Goal: Information Seeking & Learning: Check status

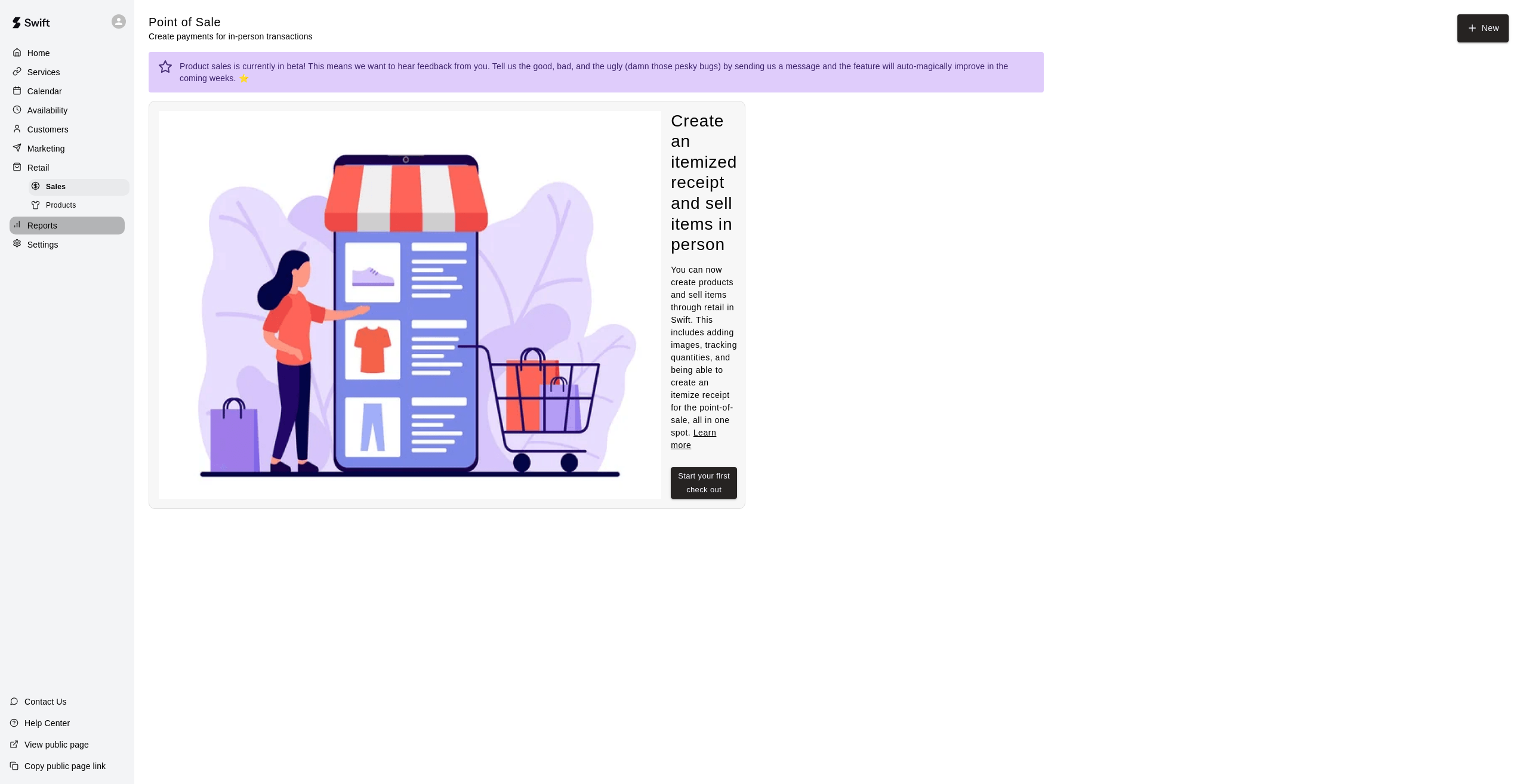
click at [36, 231] on p "Reports" at bounding box center [43, 225] width 30 height 12
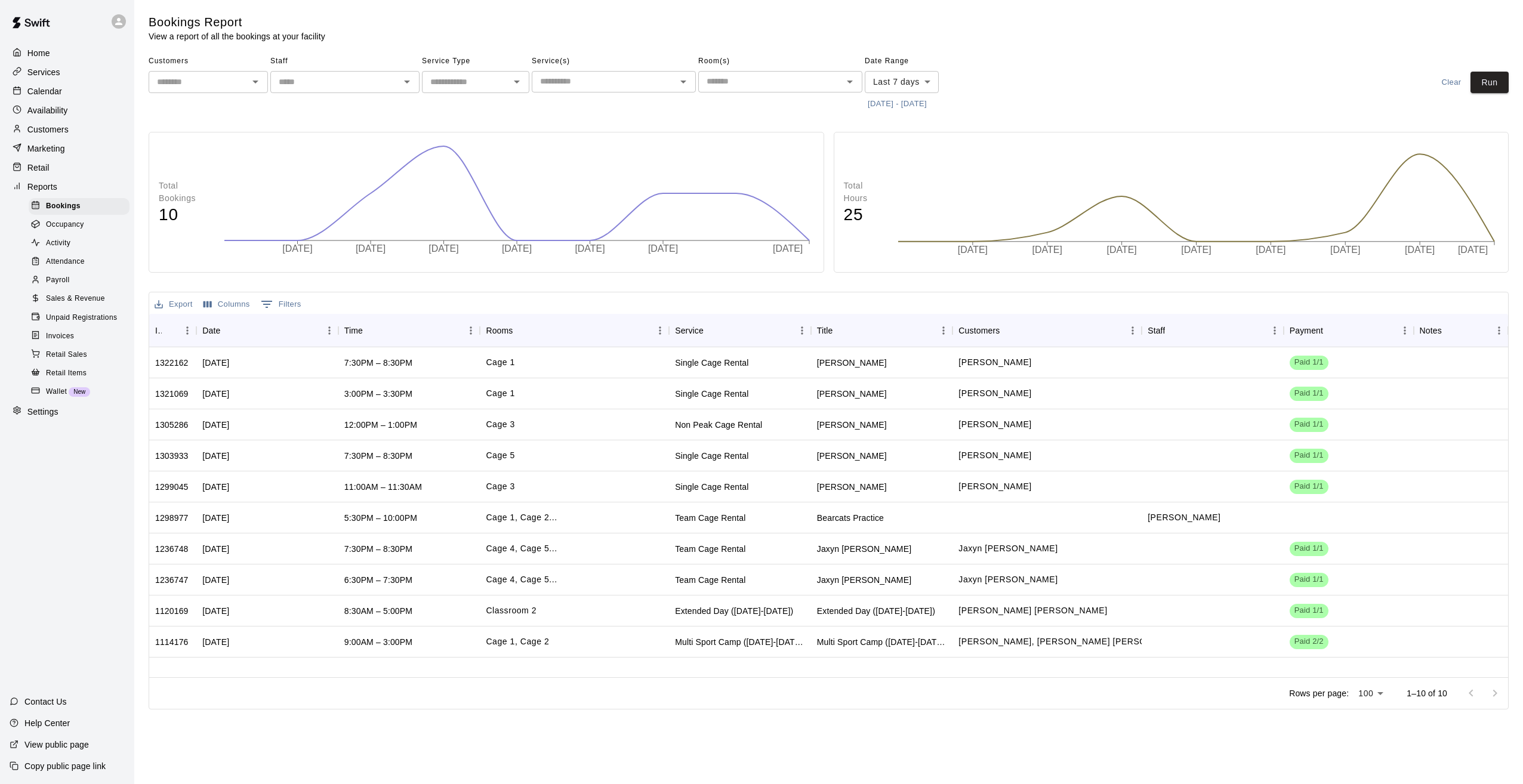
click at [37, 171] on p "Retail" at bounding box center [38, 168] width 22 height 12
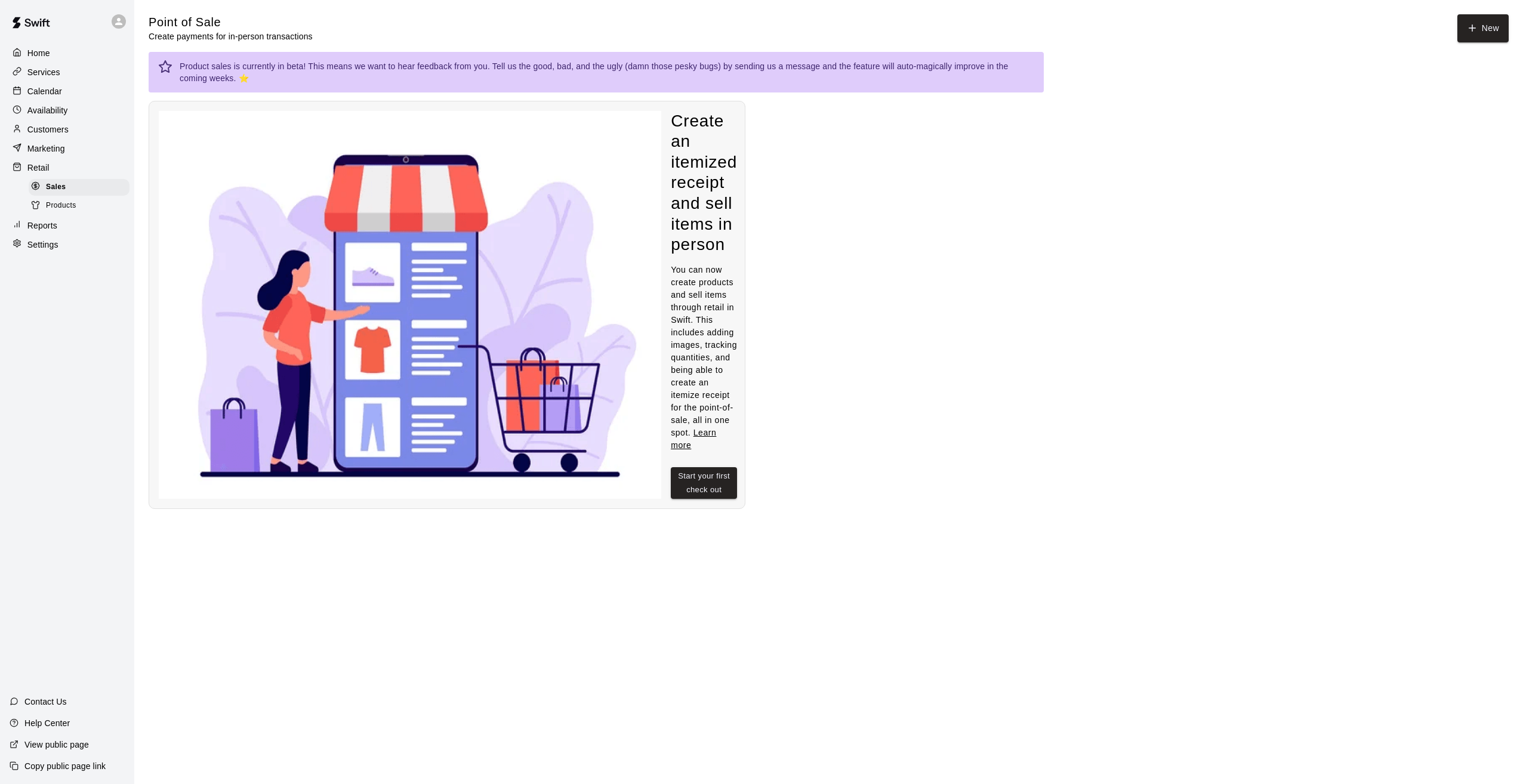
click at [35, 168] on p "Retail" at bounding box center [38, 168] width 22 height 12
click at [40, 153] on p "Marketing" at bounding box center [47, 148] width 38 height 12
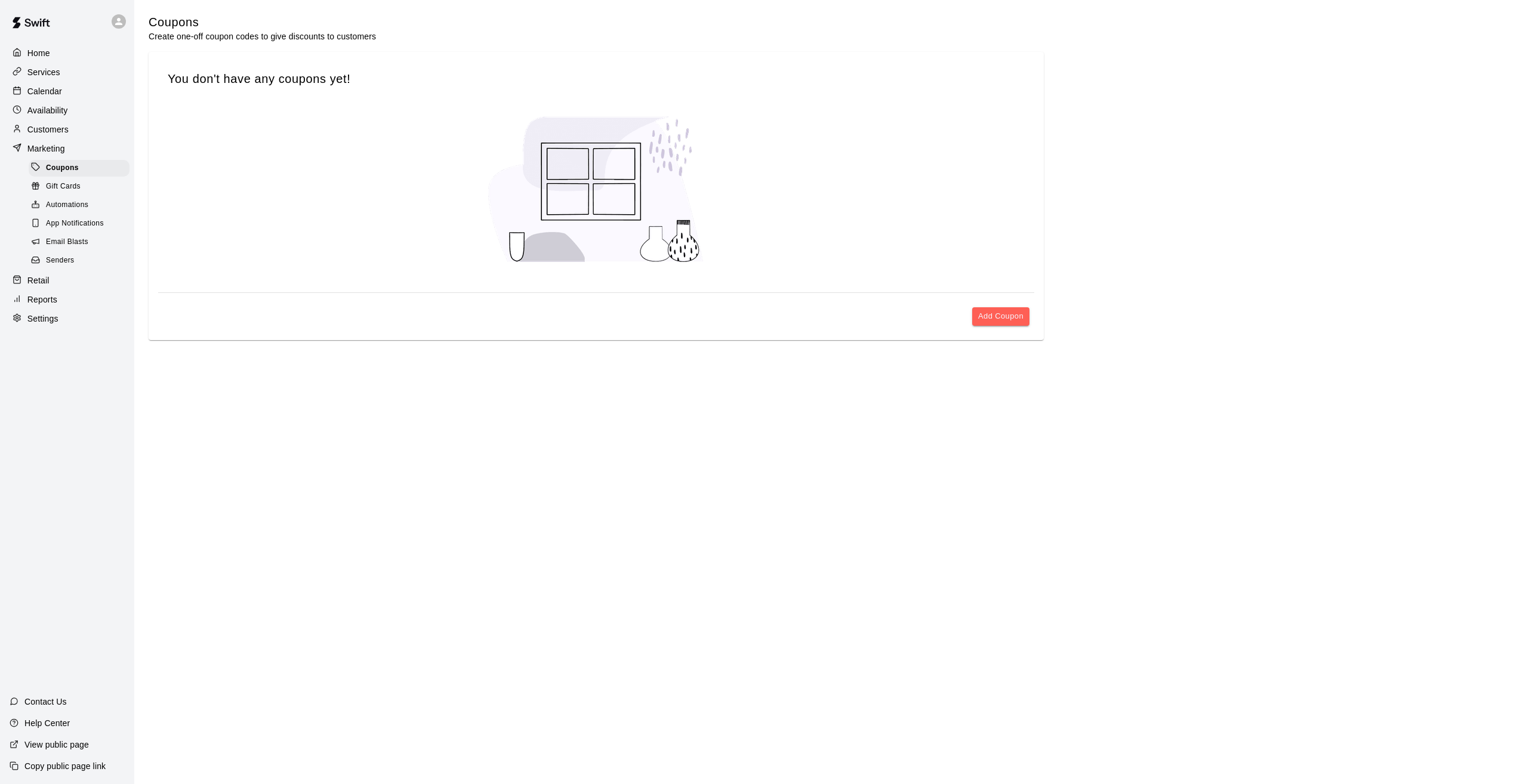
click at [52, 191] on span "Gift Cards" at bounding box center [63, 187] width 34 height 12
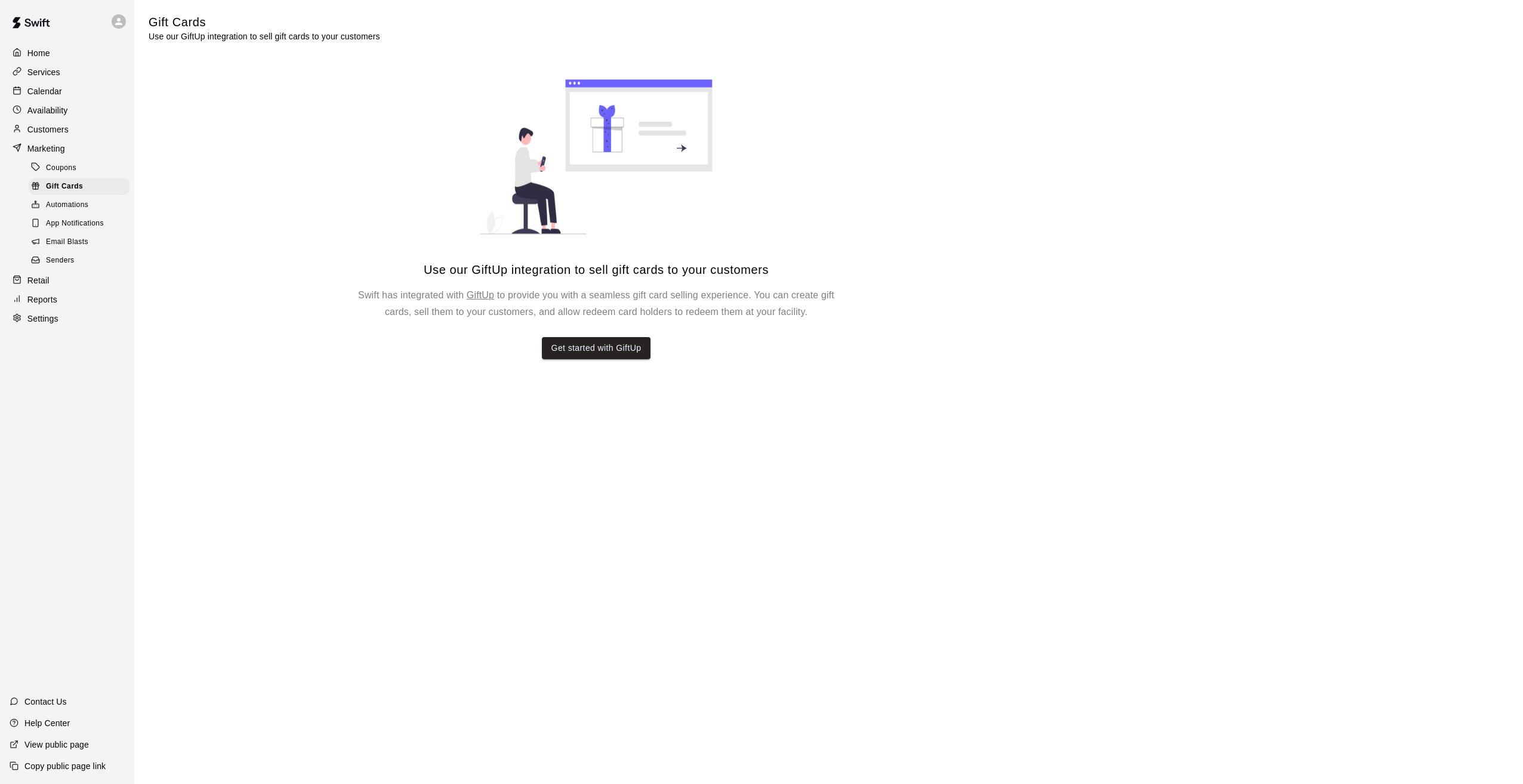
click at [56, 211] on span "Automations" at bounding box center [67, 205] width 43 height 12
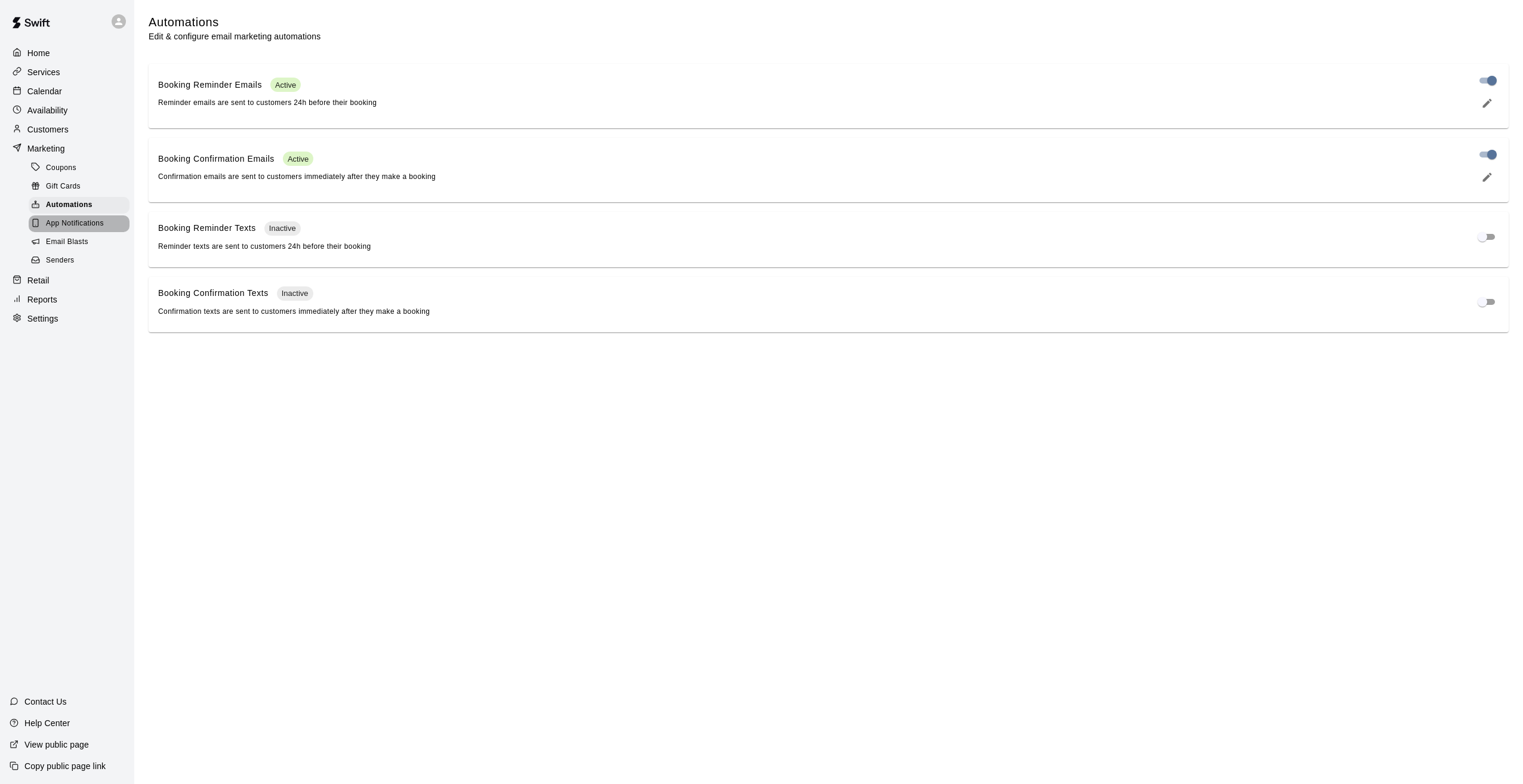
click at [60, 229] on span "App Notifications" at bounding box center [75, 224] width 58 height 12
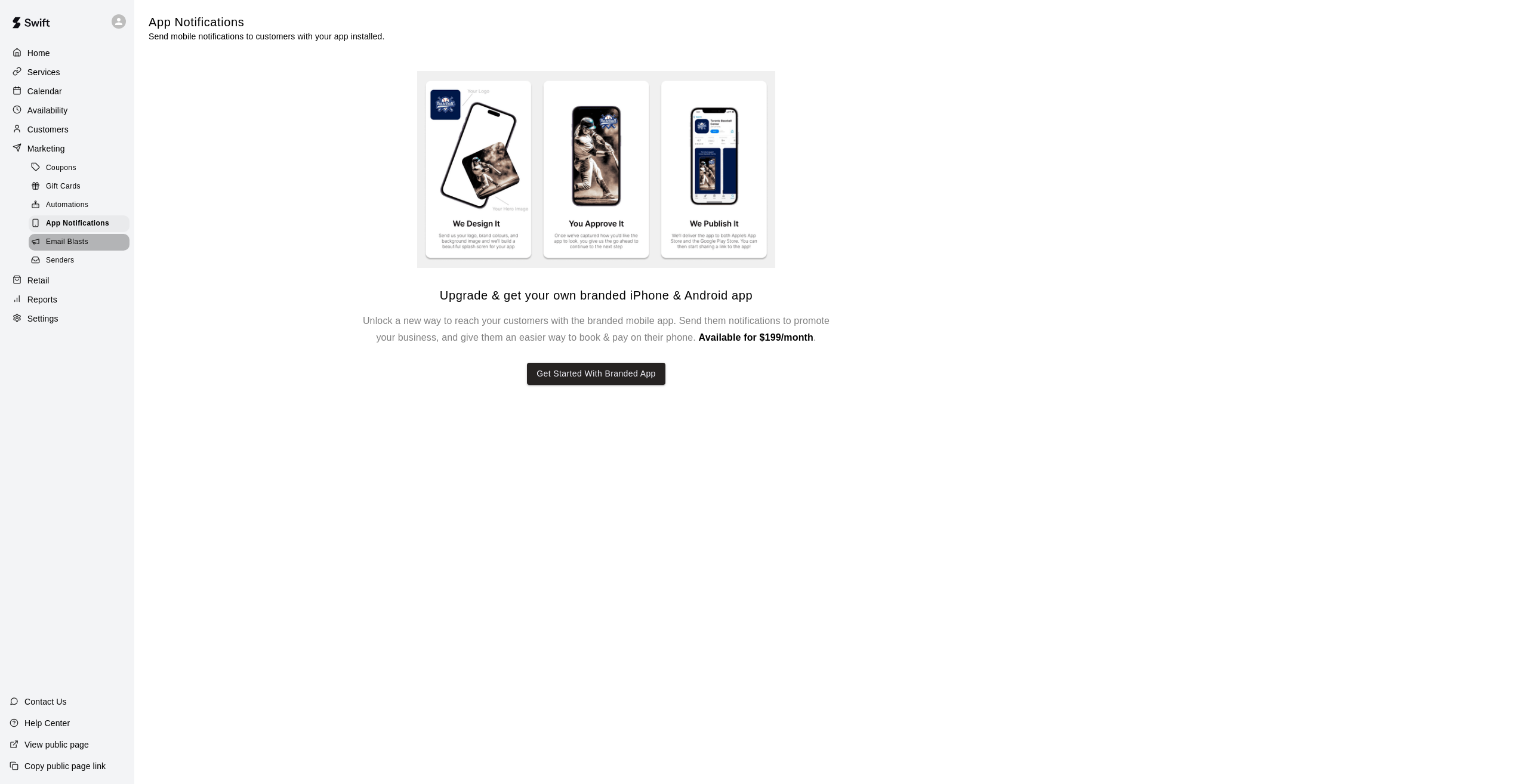
click at [59, 245] on span "Email Blasts" at bounding box center [67, 242] width 43 height 12
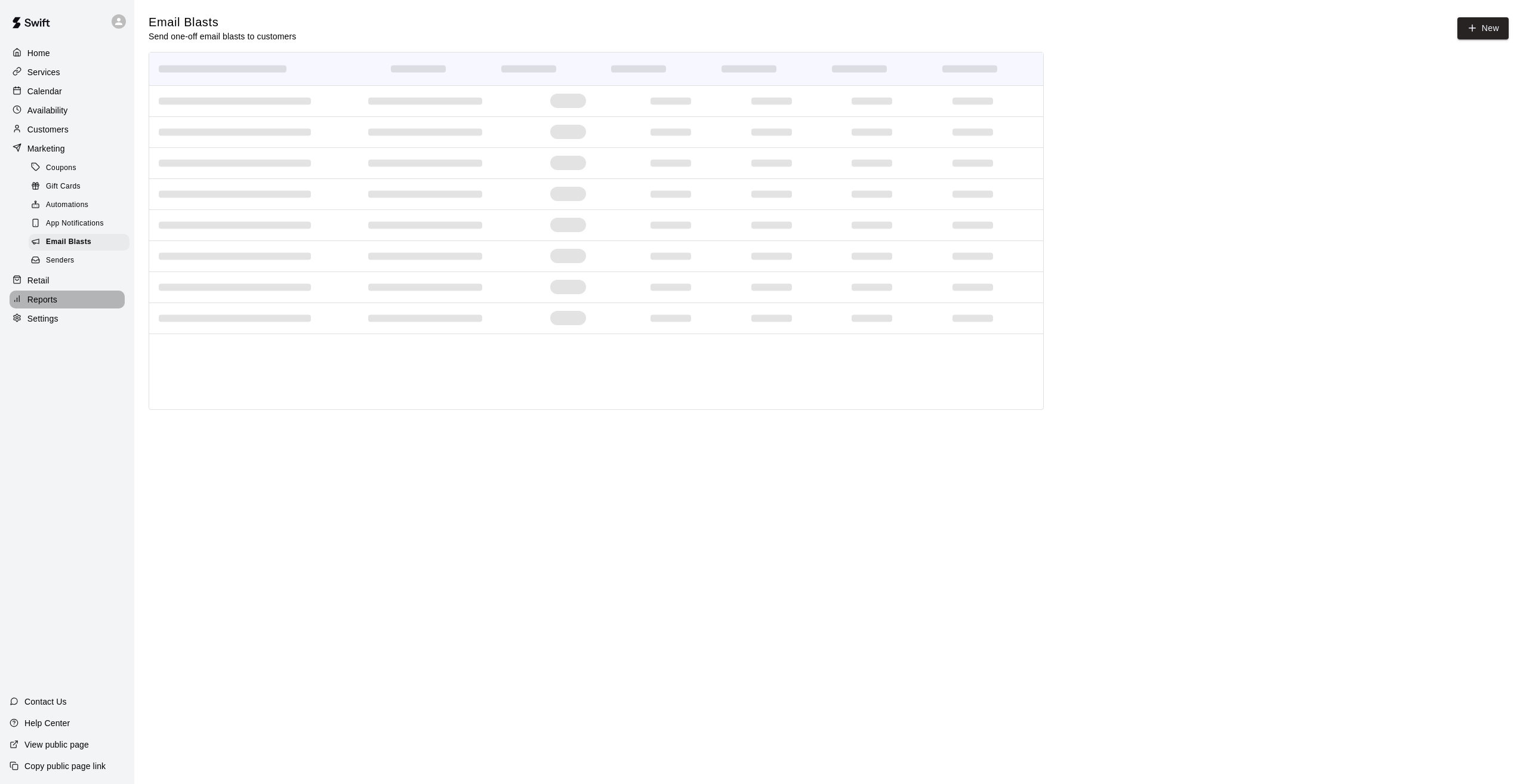
click at [38, 306] on p "Reports" at bounding box center [43, 300] width 30 height 12
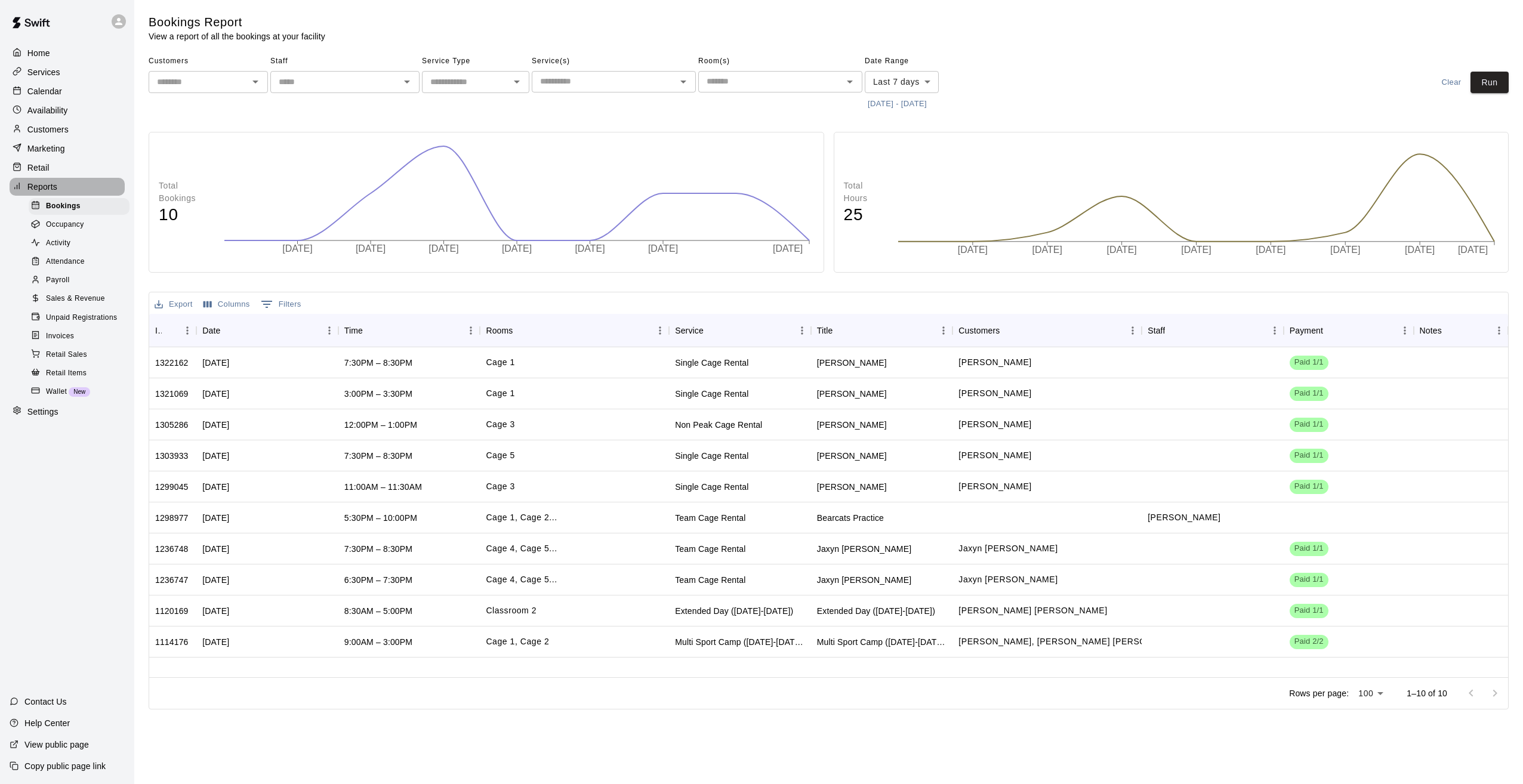
click at [43, 188] on p "Reports" at bounding box center [43, 187] width 30 height 12
click at [40, 169] on p "Retail" at bounding box center [38, 168] width 22 height 12
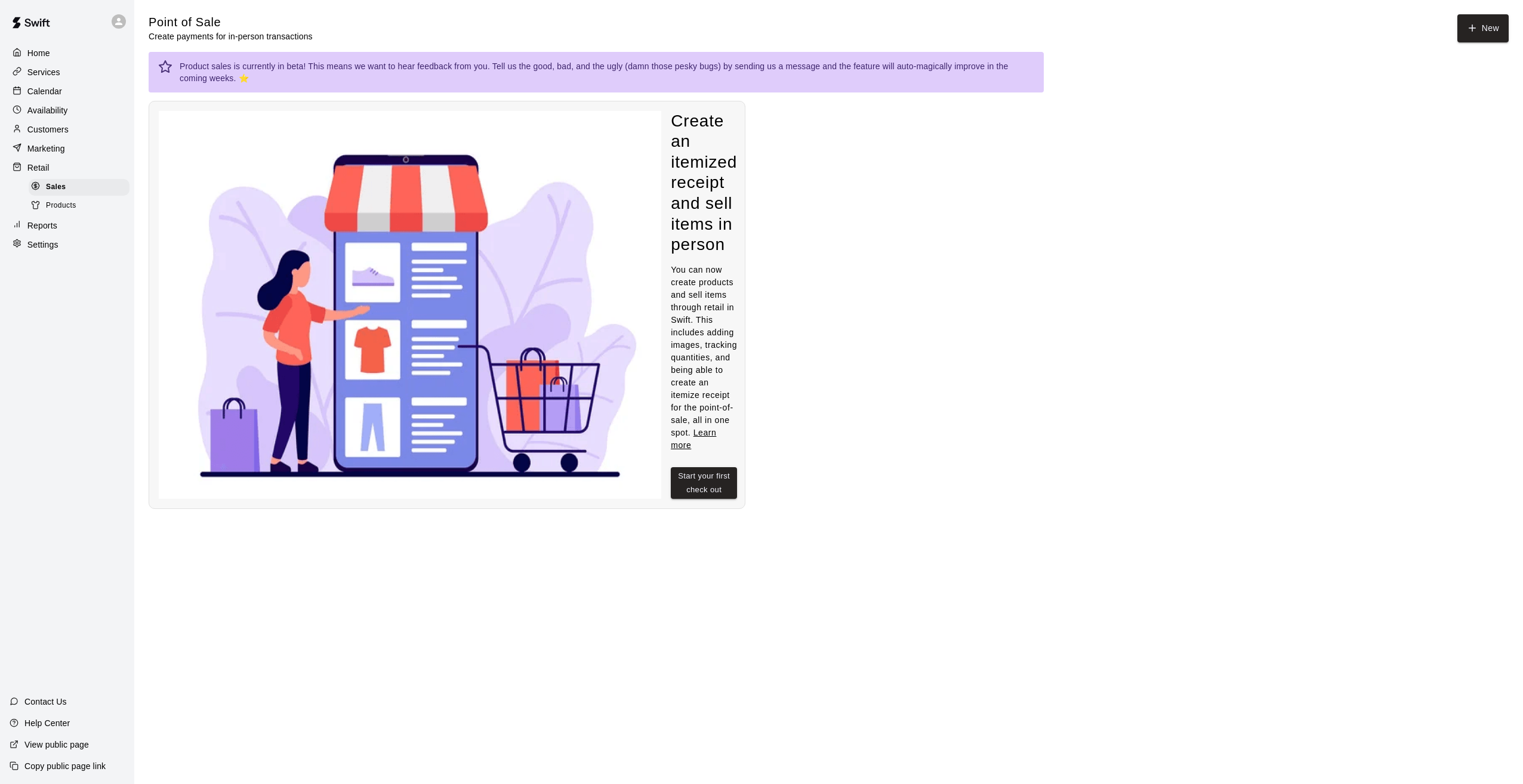
click at [42, 152] on p "Marketing" at bounding box center [47, 148] width 38 height 12
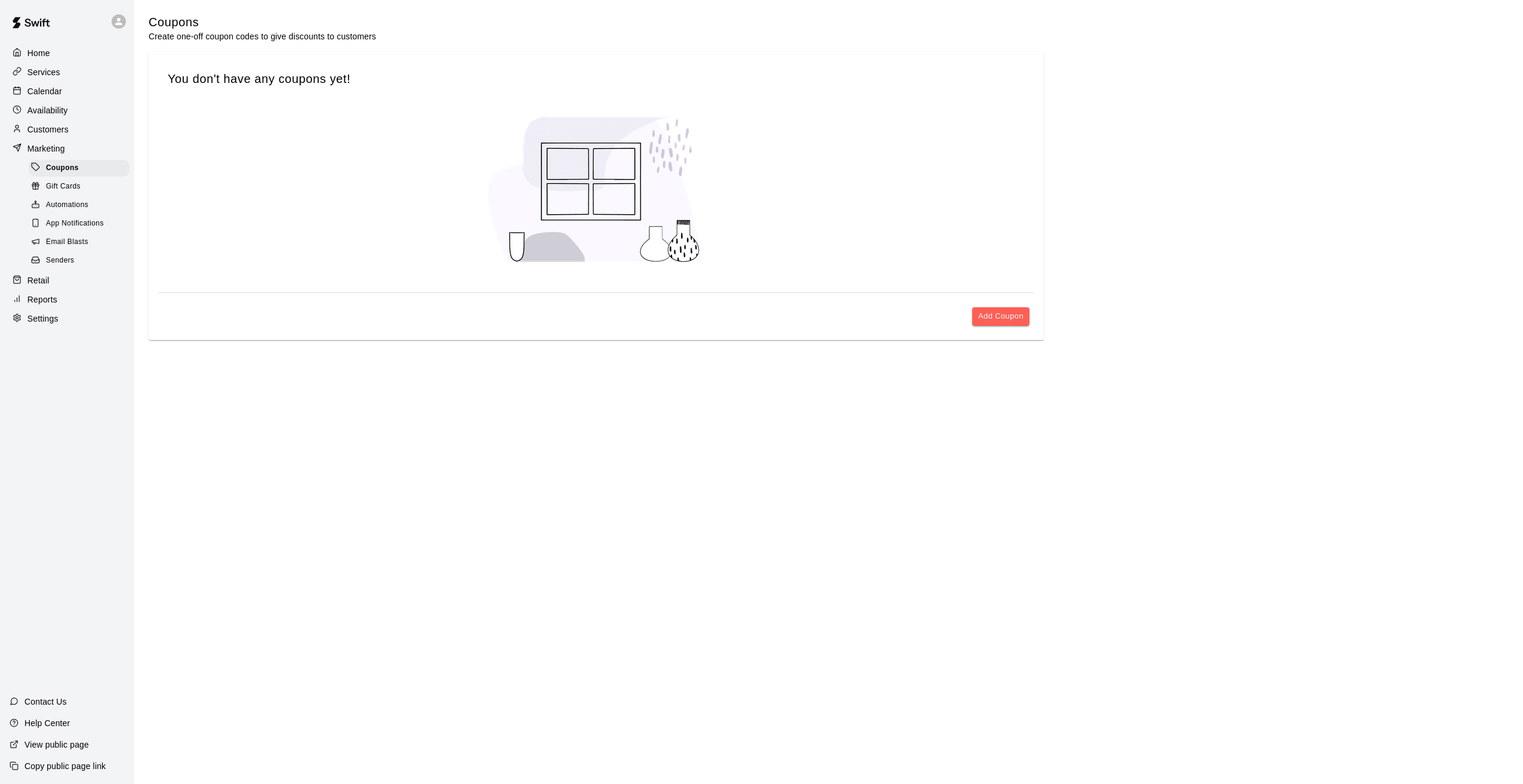
click at [35, 306] on p "Reports" at bounding box center [43, 300] width 30 height 12
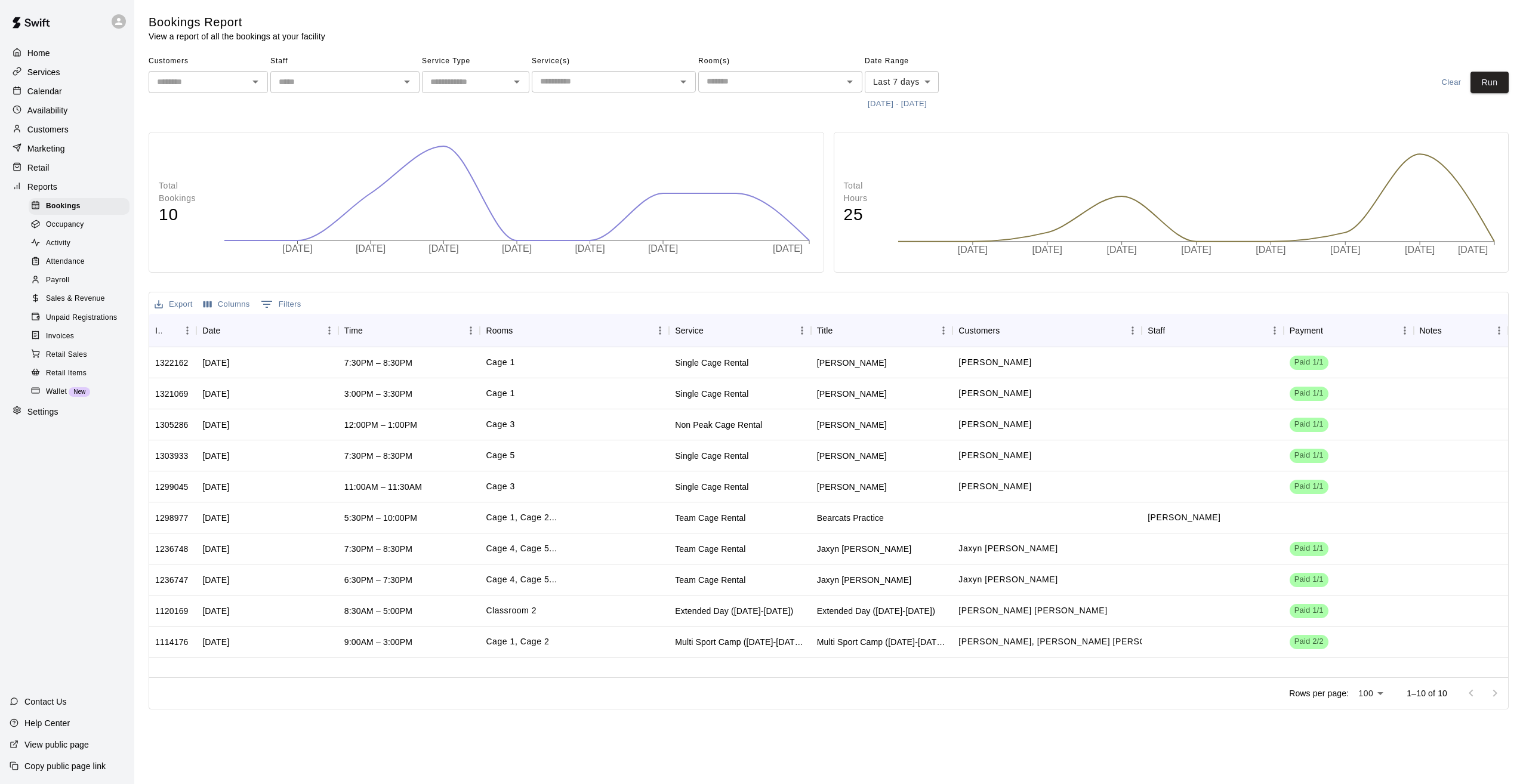
click at [53, 305] on span "Sales & Revenue" at bounding box center [76, 299] width 59 height 12
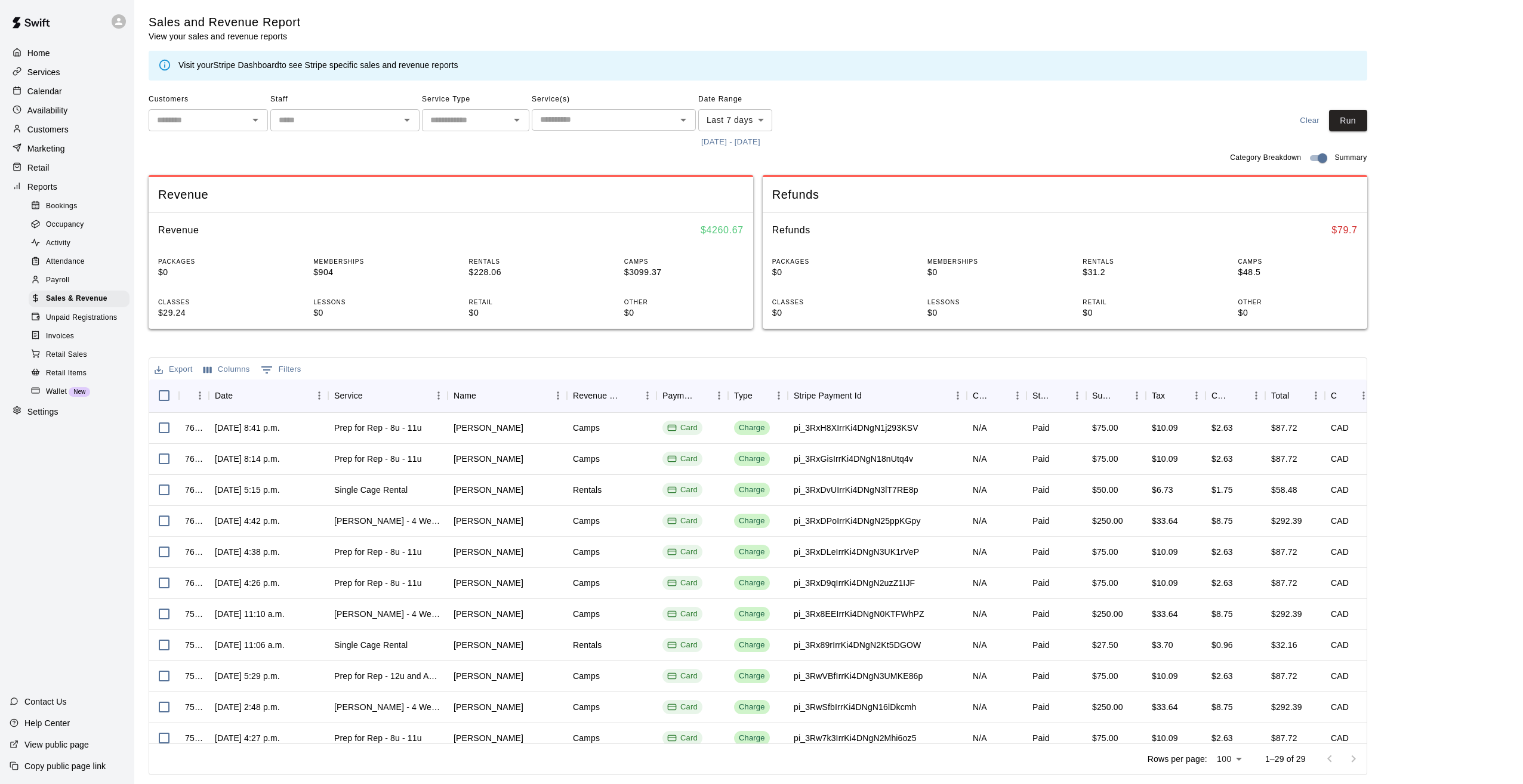
click at [758, 122] on body "Home Services Calendar Availability Customers Marketing Retail Reports Bookings…" at bounding box center [761, 390] width 1523 height 780
click at [729, 242] on li "Next 30 days" at bounding box center [735, 244] width 74 height 20
click at [758, 121] on body "Home Services Calendar Availability Customers Marketing Retail Reports Bookings…" at bounding box center [761, 390] width 1523 height 780
click at [742, 183] on li "Last 30 days" at bounding box center [738, 185] width 80 height 20
type input "*****"
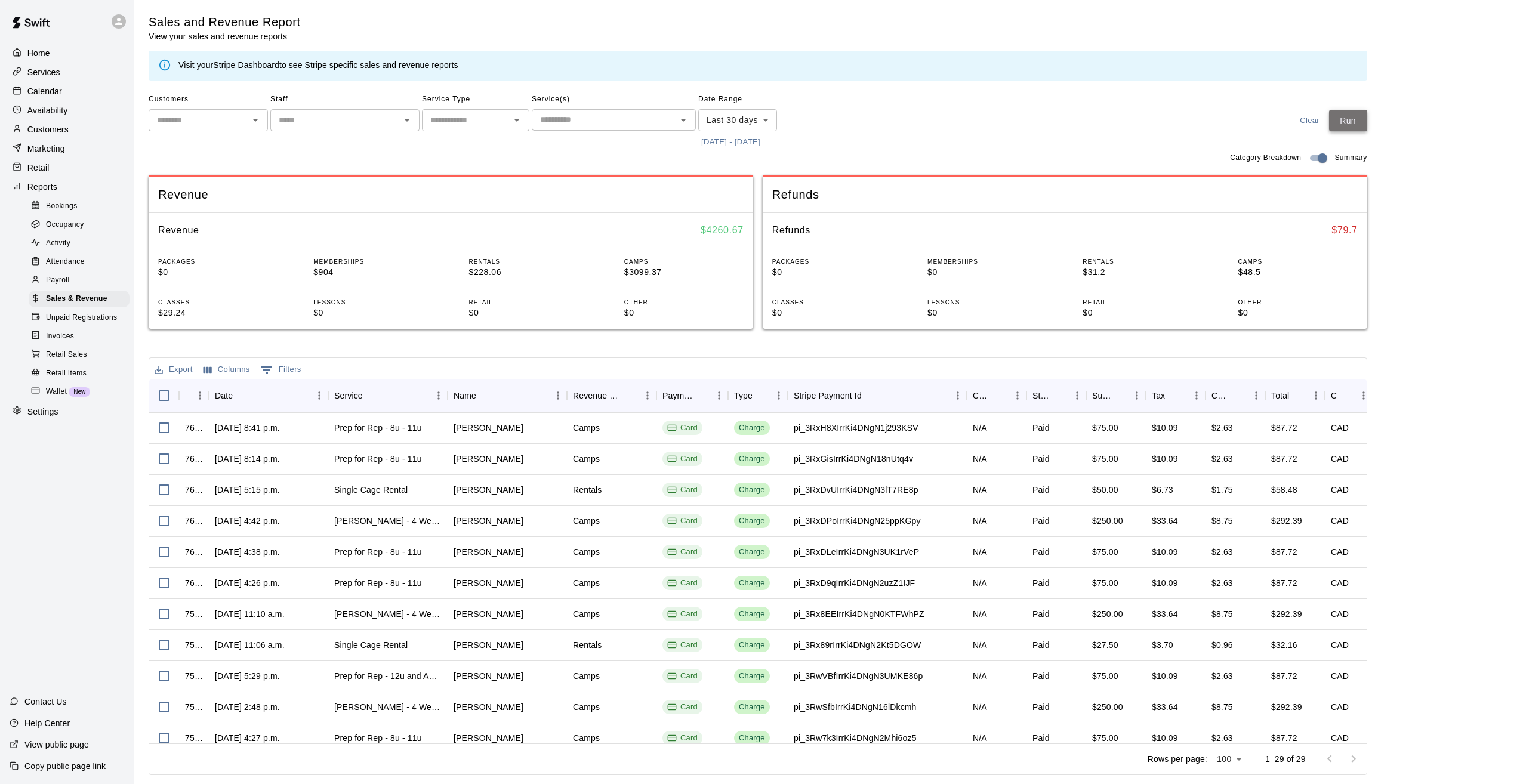
click at [1342, 116] on button "Run" at bounding box center [1348, 121] width 38 height 22
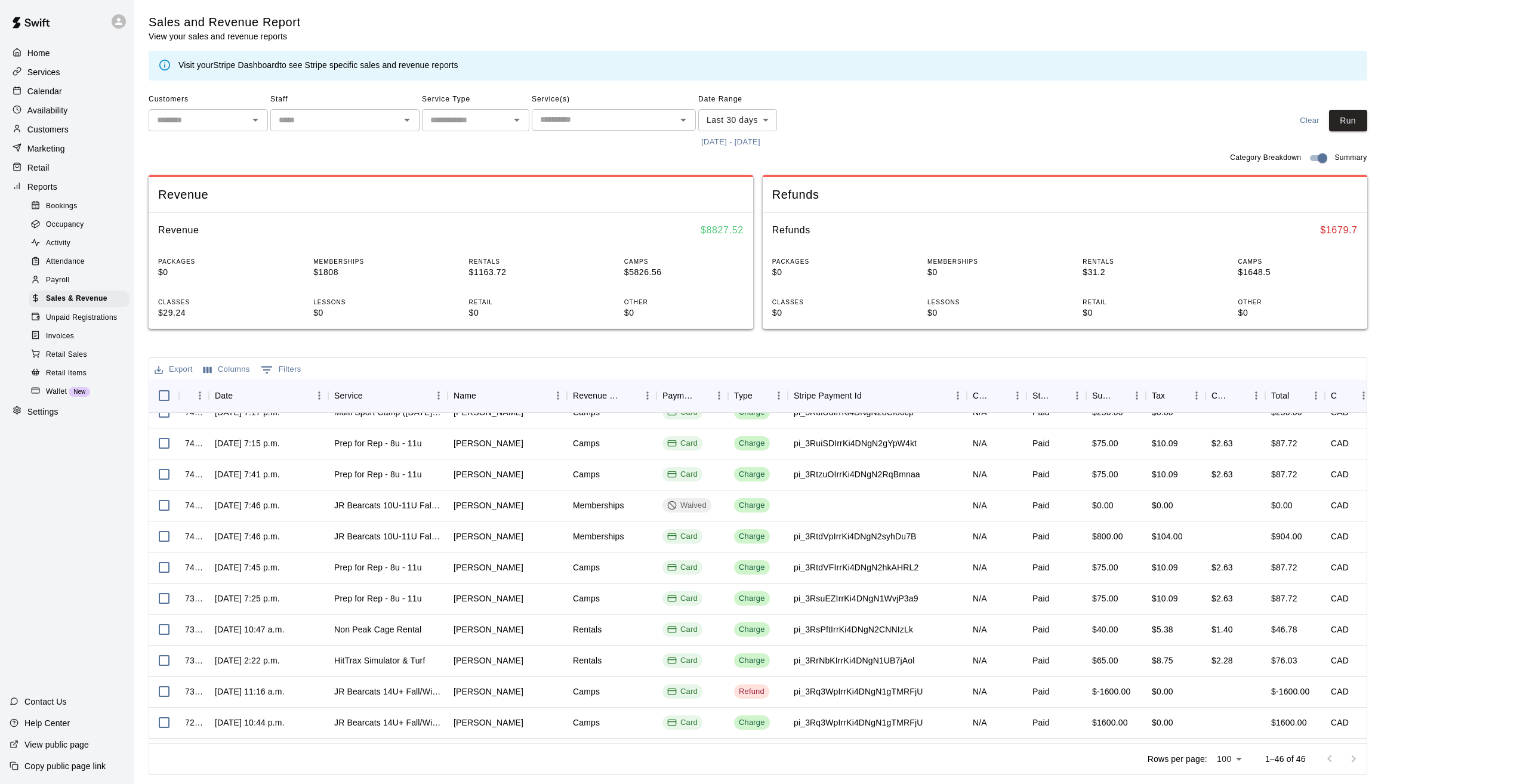
scroll to position [927, 0]
